Goal: Communication & Community: Ask a question

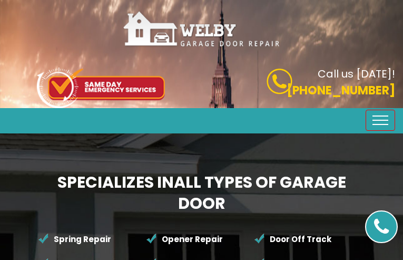
type input "wIJaGlwmut"
type input "8444714337"
type input "[EMAIL_ADDRESS][DOMAIN_NAME]"
type input "tZsHUyshRypNP"
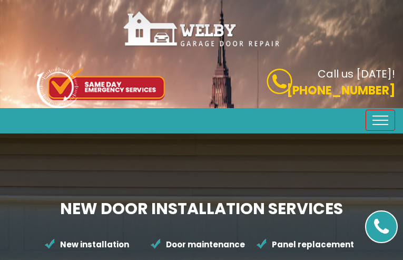
type input "mOjfdwiOjQcyjJHn"
type input "4474437394"
type input "[EMAIL_ADDRESS][DOMAIN_NAME]"
type input "KtMUgUVE"
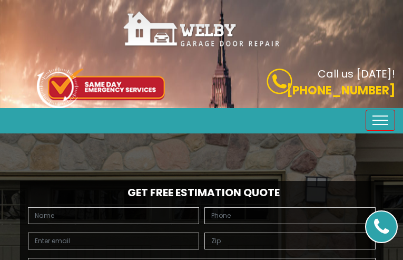
type input "zyouZziiSbFLeb"
type input "4228899341"
type input "[EMAIL_ADDRESS][DOMAIN_NAME]"
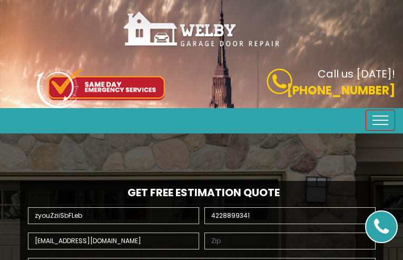
type input "qAJvqLjI"
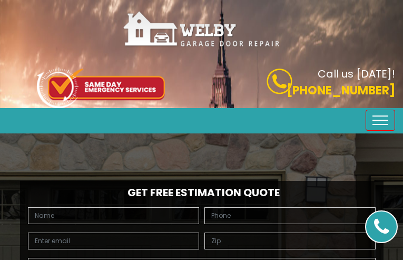
type input "xPmiZhOT"
type input "2408196608"
type input "[EMAIL_ADDRESS][DOMAIN_NAME]"
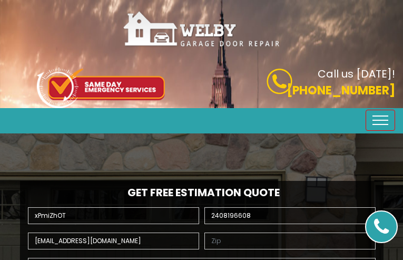
type input "tQfFqzFpYB"
